Goal: Transaction & Acquisition: Book appointment/travel/reservation

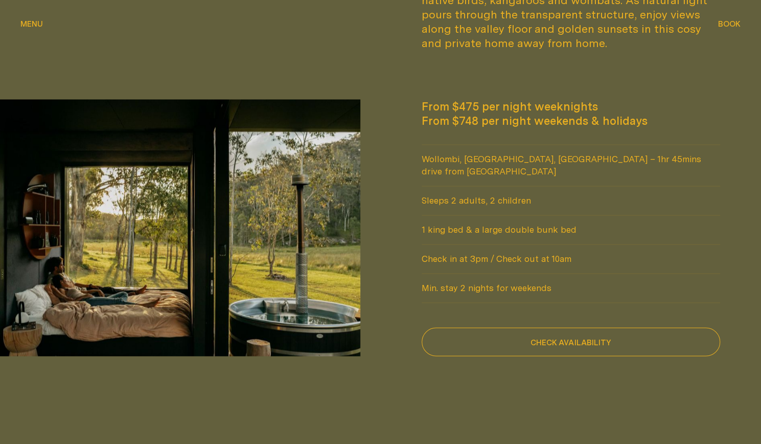
scroll to position [807, 0]
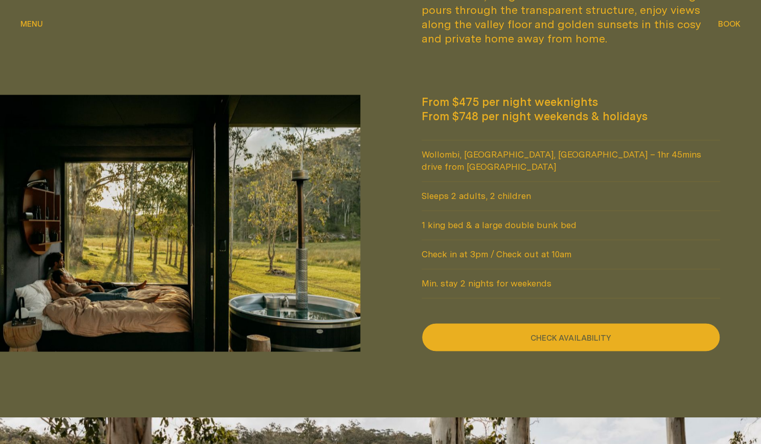
click at [548, 322] on button "Check availability" at bounding box center [571, 336] width 299 height 29
select select "******"
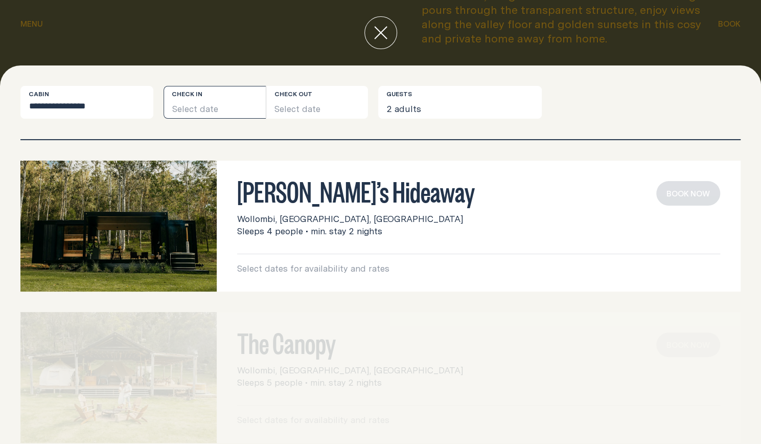
click at [203, 111] on button "Select date" at bounding box center [215, 102] width 102 height 33
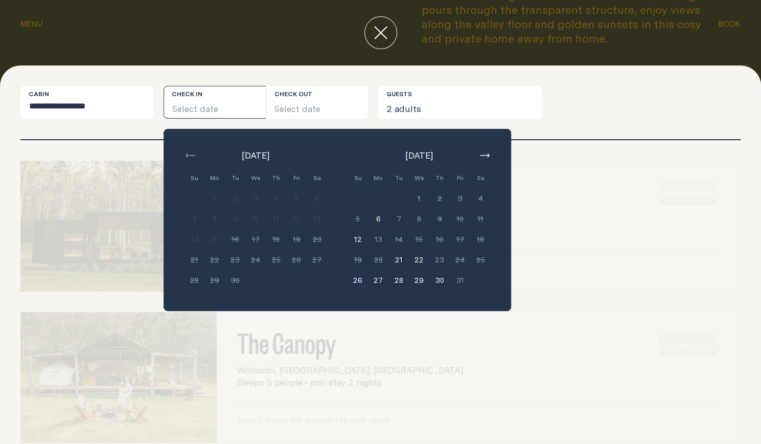
click at [483, 151] on button "button" at bounding box center [484, 155] width 12 height 12
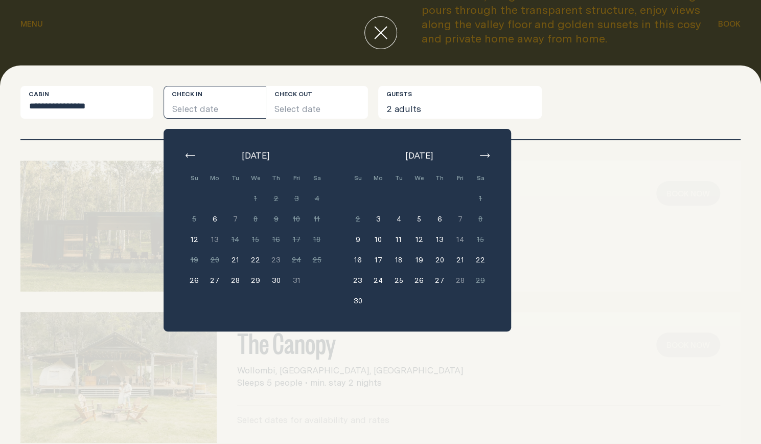
click at [438, 260] on button "20" at bounding box center [439, 259] width 20 height 20
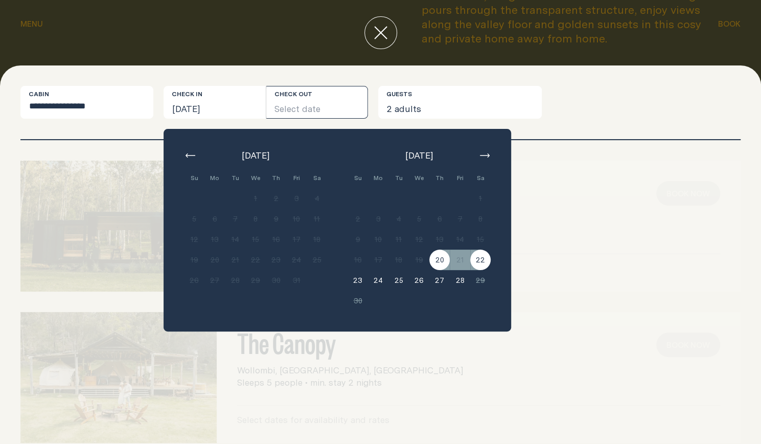
click at [480, 256] on button "22" at bounding box center [480, 259] width 20 height 20
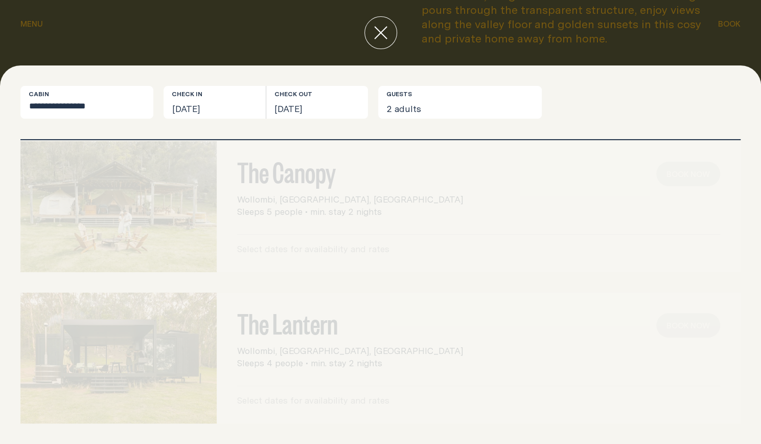
scroll to position [0, 0]
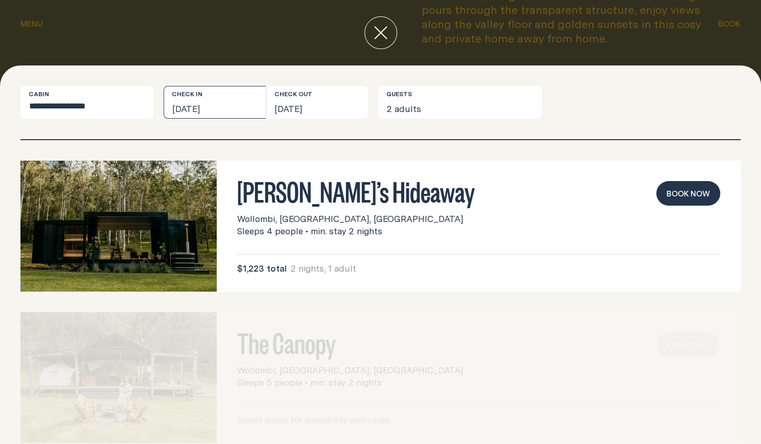
click at [221, 100] on button "Thu, 20 Nov 2025" at bounding box center [215, 102] width 102 height 33
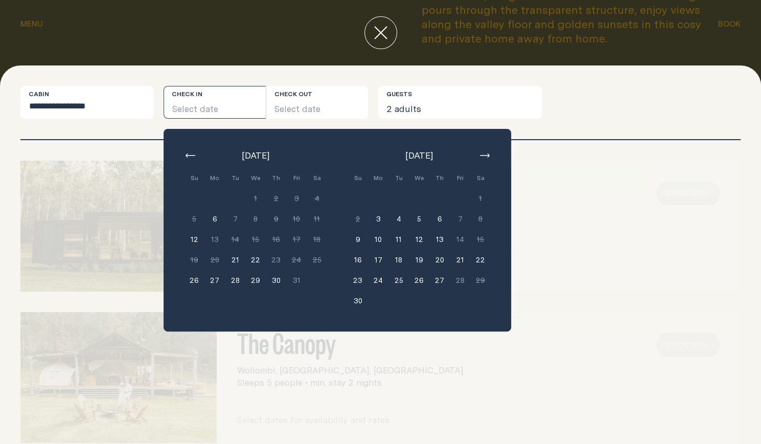
click at [458, 257] on button "21" at bounding box center [460, 259] width 20 height 20
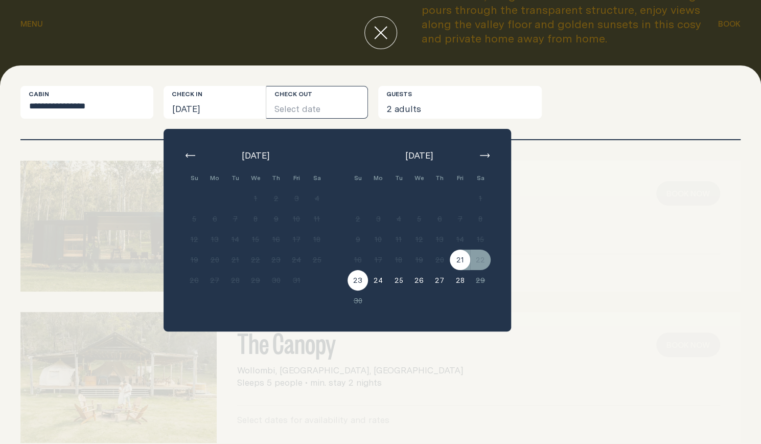
click at [354, 286] on button "23" at bounding box center [357, 280] width 20 height 20
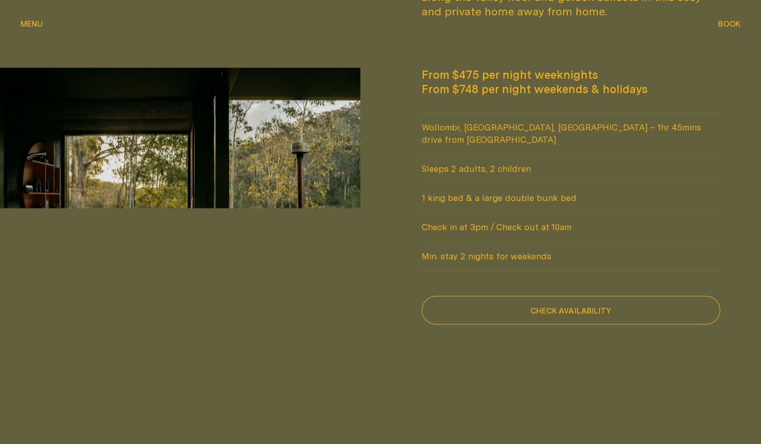
scroll to position [833, 0]
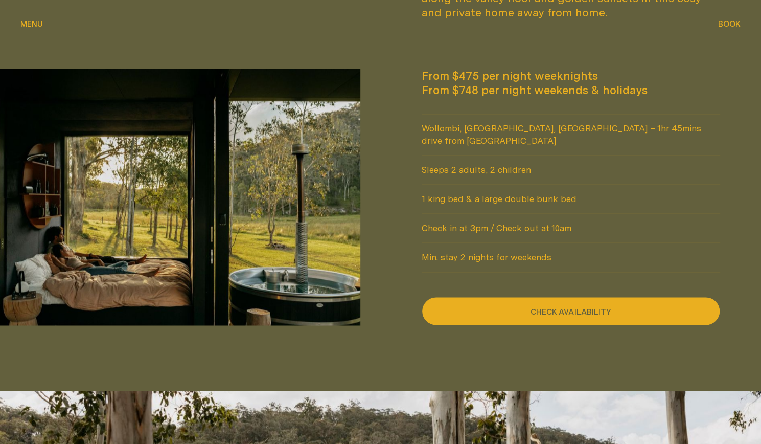
click at [579, 296] on button "Check availability" at bounding box center [571, 310] width 299 height 29
select select "******"
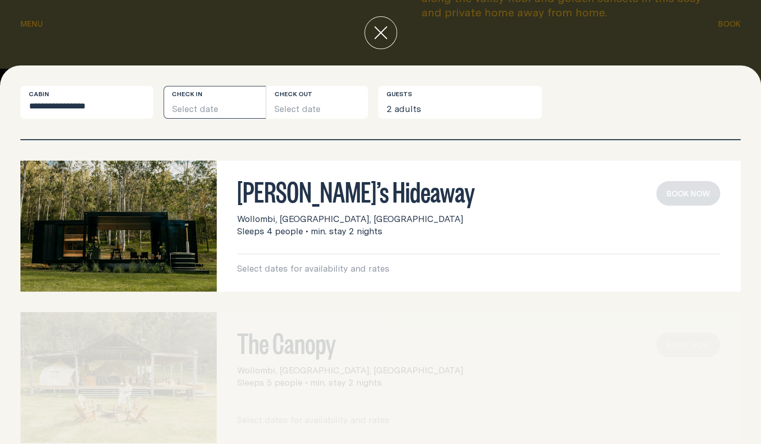
click at [214, 93] on button "Select date" at bounding box center [215, 102] width 102 height 33
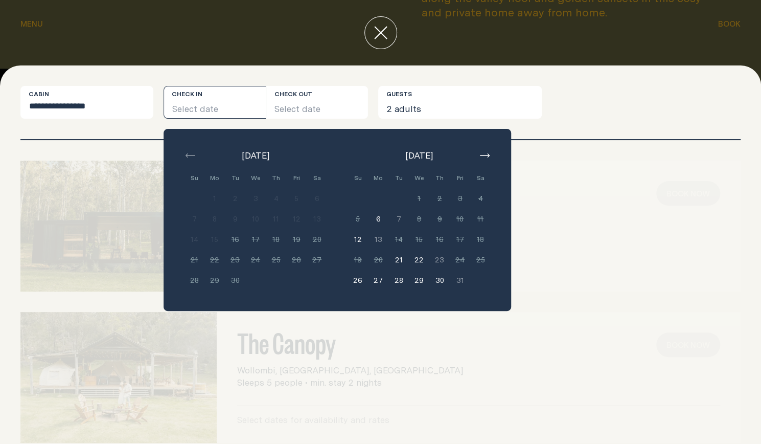
click at [482, 156] on icon "button" at bounding box center [485, 155] width 10 height 4
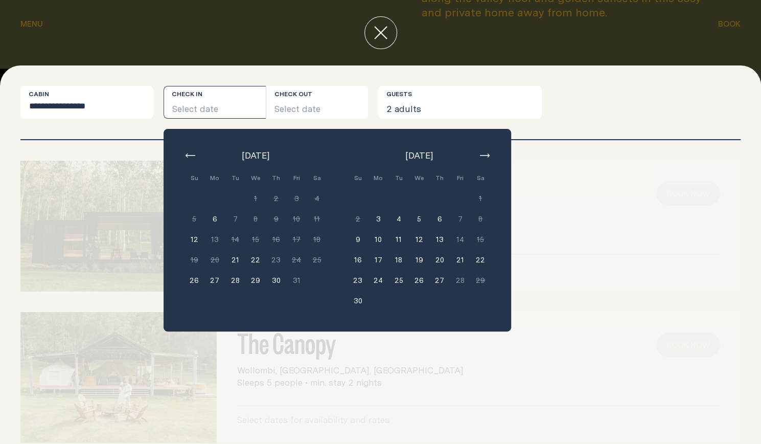
click at [442, 263] on button "20" at bounding box center [439, 259] width 20 height 20
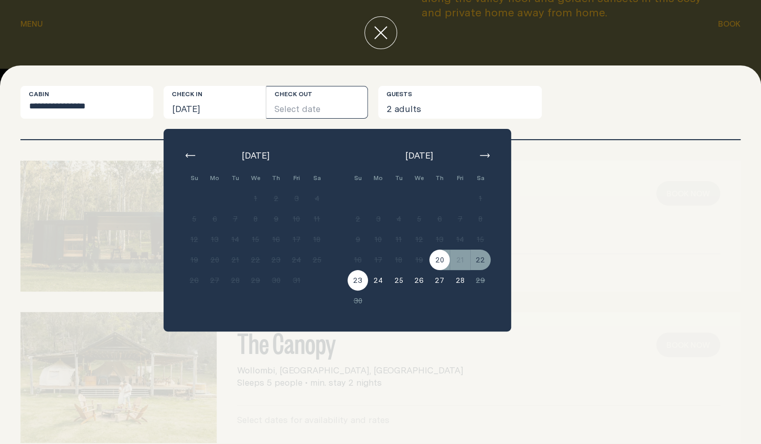
click at [361, 283] on button "23" at bounding box center [357, 280] width 20 height 20
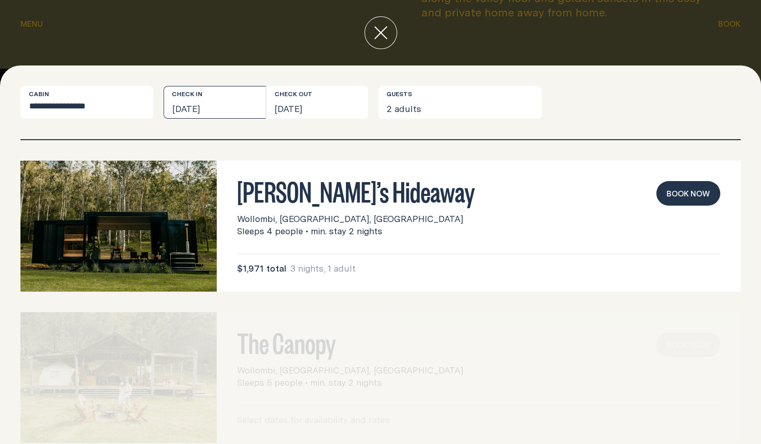
click at [224, 112] on button "Thu, 20 Nov 2025" at bounding box center [215, 102] width 102 height 33
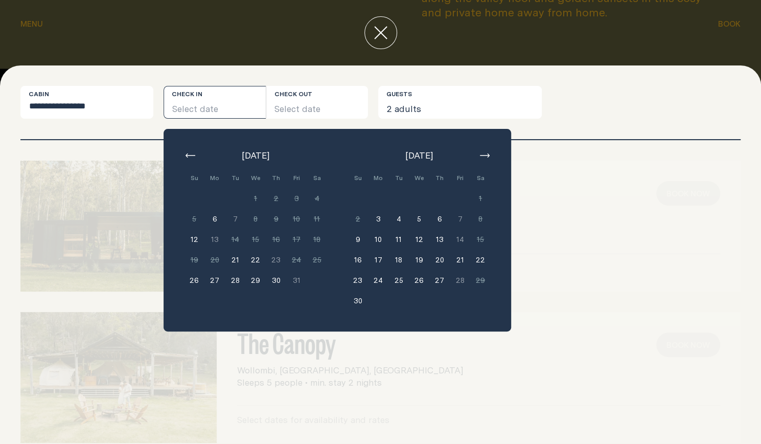
click at [464, 258] on button "21" at bounding box center [460, 259] width 20 height 20
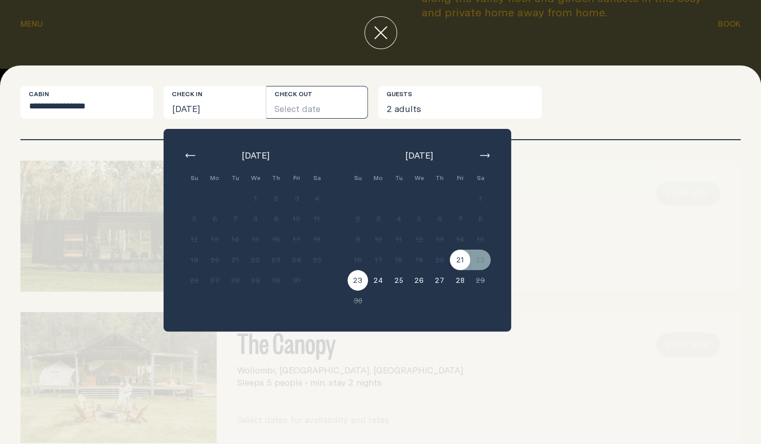
click at [351, 281] on button "23" at bounding box center [357, 280] width 20 height 20
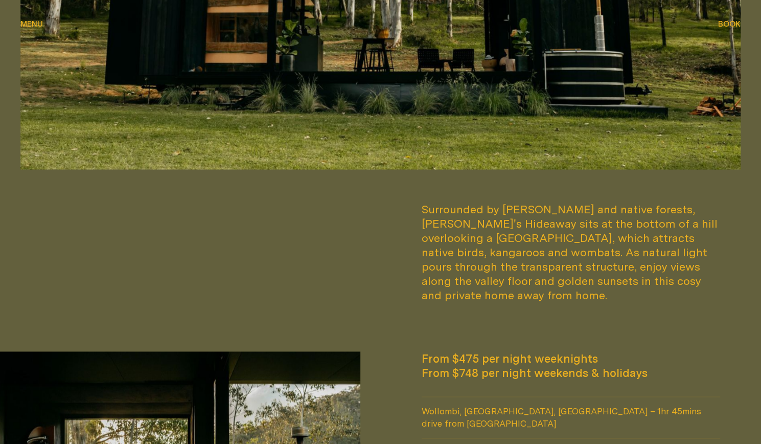
scroll to position [812, 0]
